Goal: Contribute content: Add original content to the website for others to see

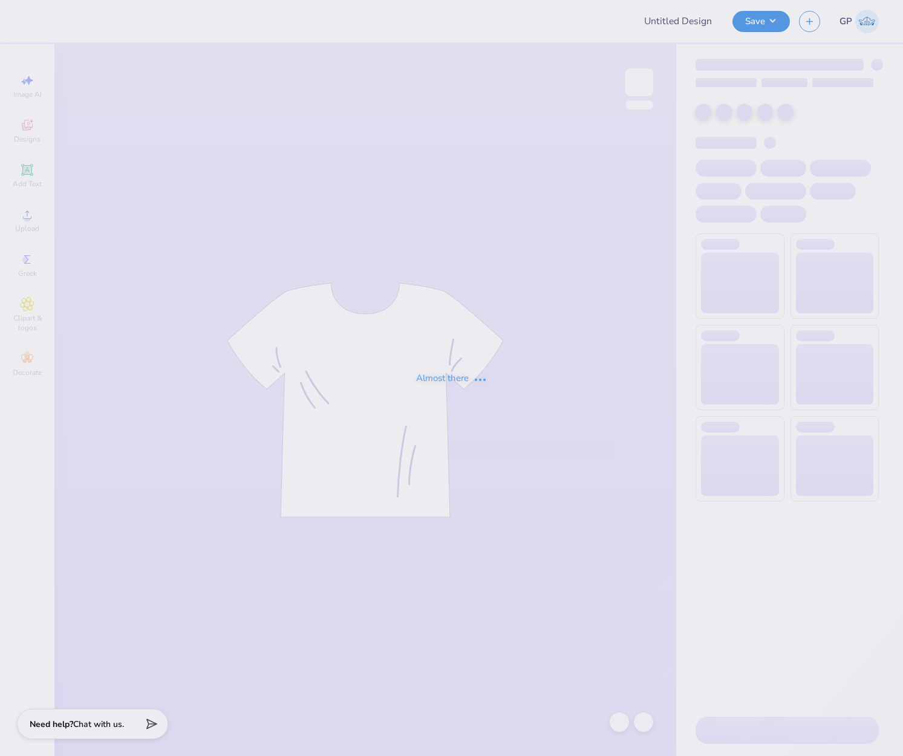
type input "Rents day"
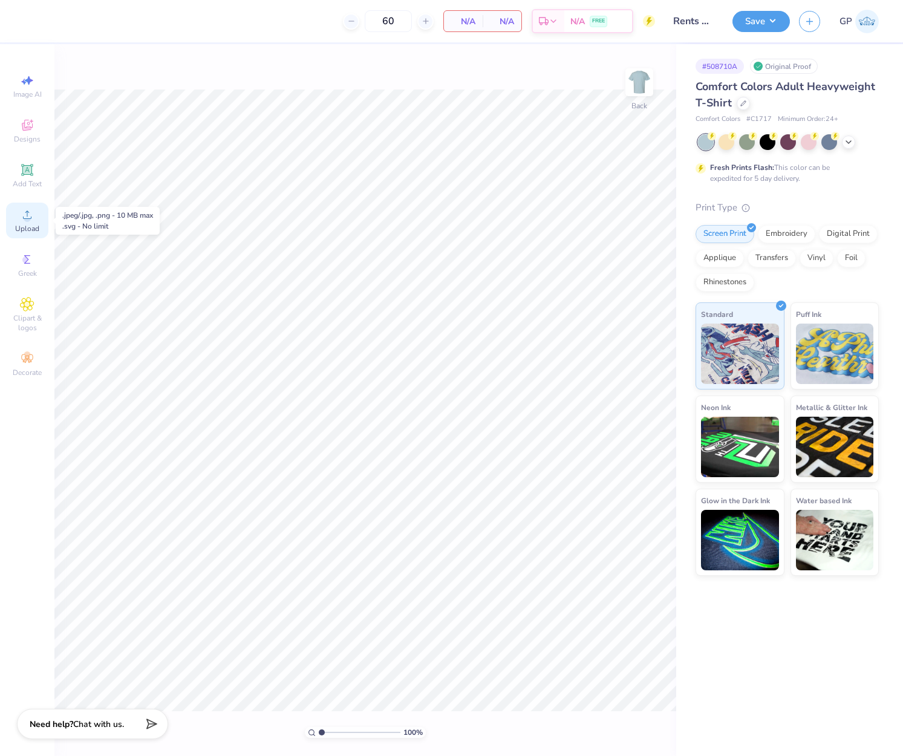
click at [24, 214] on icon at bounding box center [27, 214] width 15 height 15
click at [619, 347] on input "6.07" at bounding box center [632, 344] width 44 height 17
type input "14.24"
type input "9.05"
type input "2.60"
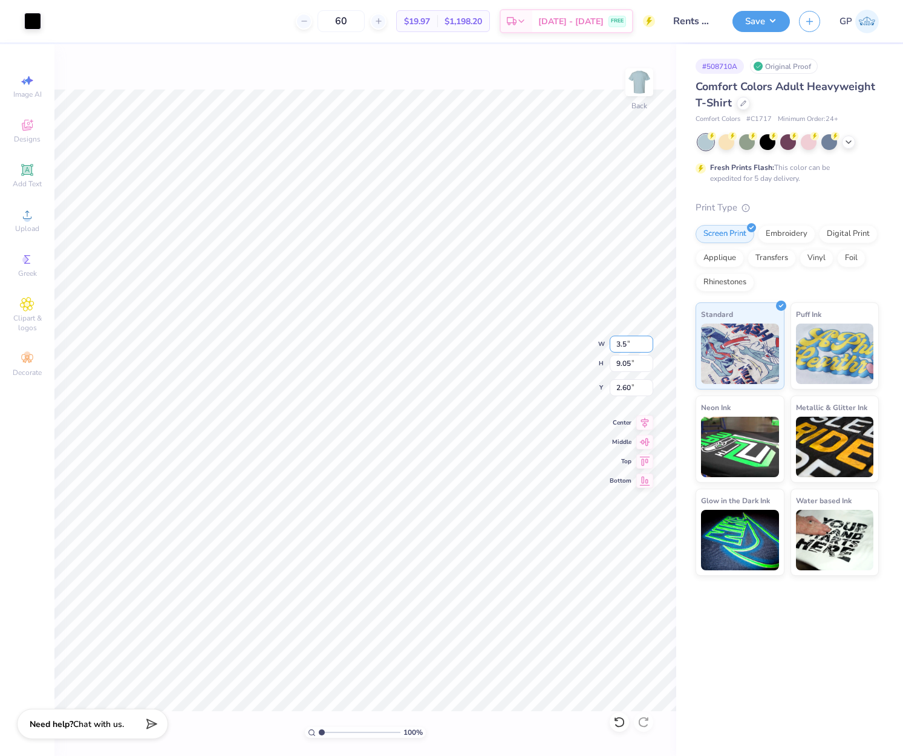
type input "3.50"
type input "2.23"
click at [636, 390] on input "6.01" at bounding box center [632, 387] width 44 height 17
type input "3.00"
click at [630, 93] on img at bounding box center [639, 82] width 48 height 48
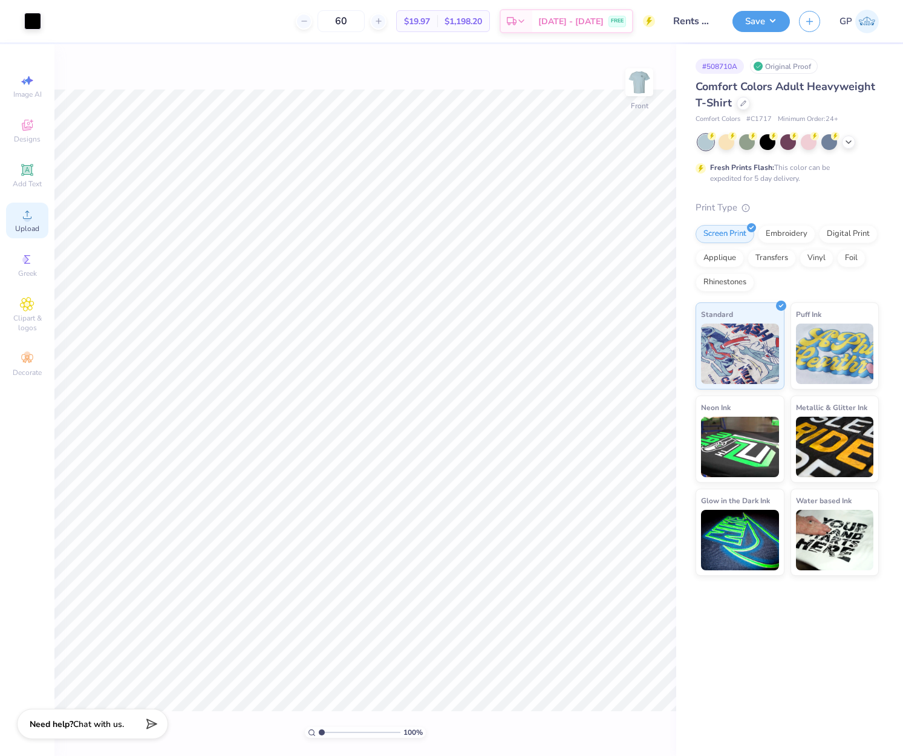
click at [27, 206] on div "Upload" at bounding box center [27, 221] width 42 height 36
click at [625, 350] on input "14.53" at bounding box center [632, 344] width 44 height 17
click at [629, 387] on input "8.45" at bounding box center [632, 387] width 44 height 17
type input "12.00"
type input "10.57"
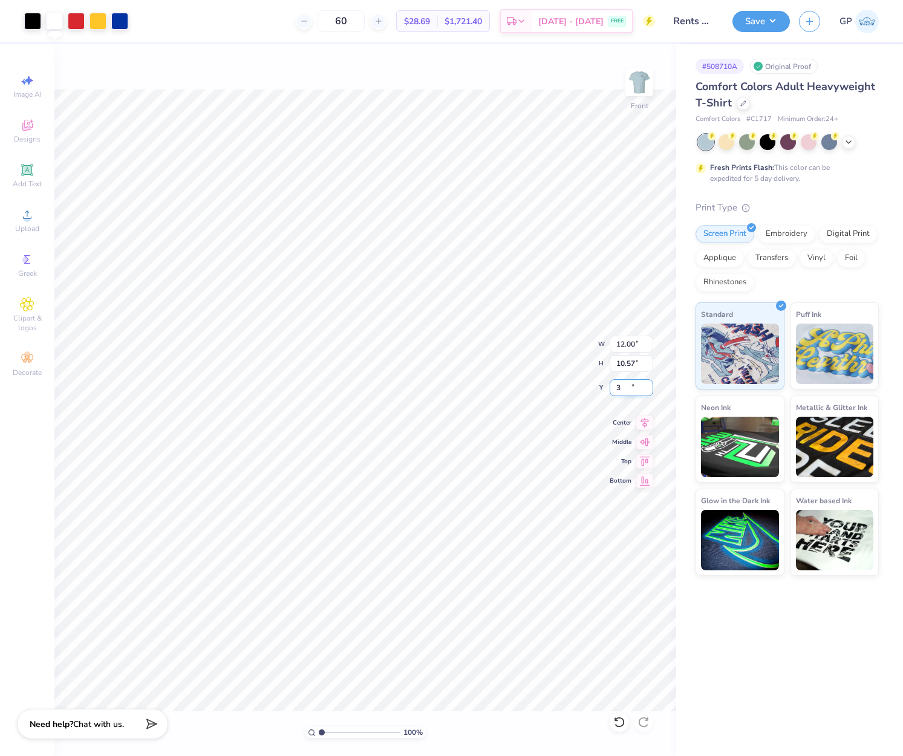
type input "3.00"
click at [755, 27] on button "Save" at bounding box center [760, 19] width 57 height 21
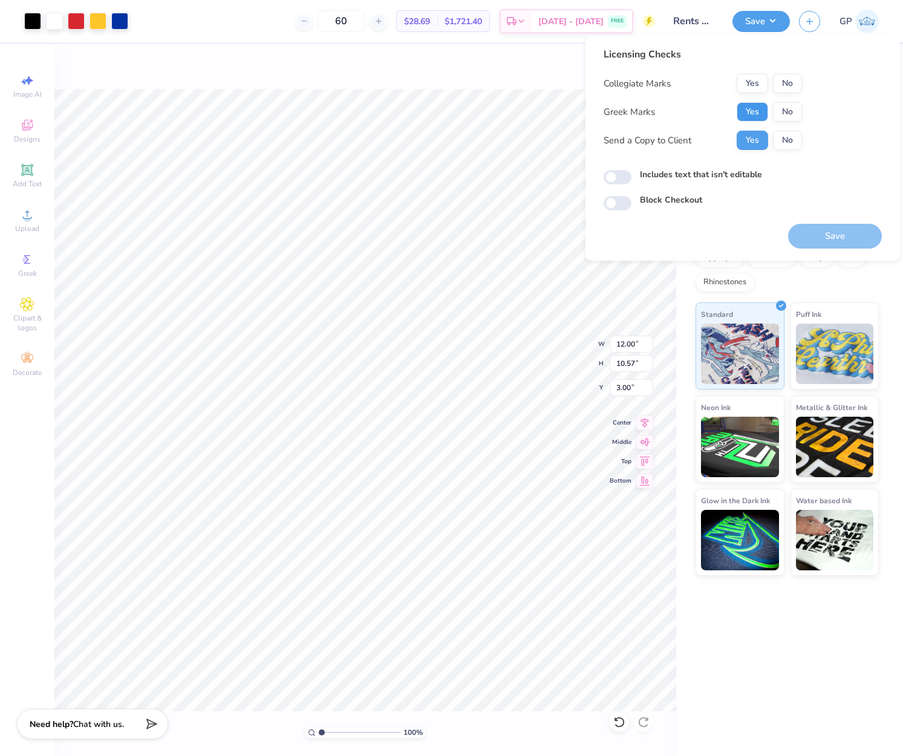
click at [755, 109] on button "Yes" at bounding box center [752, 111] width 31 height 19
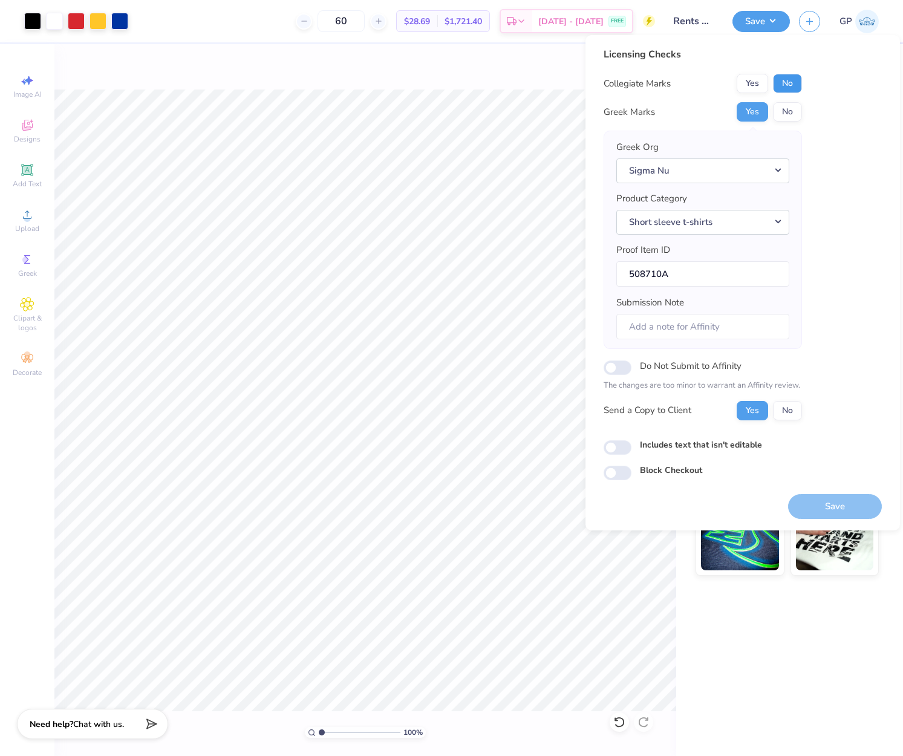
click at [784, 85] on button "No" at bounding box center [787, 83] width 29 height 19
click at [625, 445] on input "Includes text that isn't editable" at bounding box center [618, 447] width 28 height 15
checkbox input "true"
click at [822, 503] on button "Save" at bounding box center [835, 506] width 94 height 25
